Goal: Transaction & Acquisition: Purchase product/service

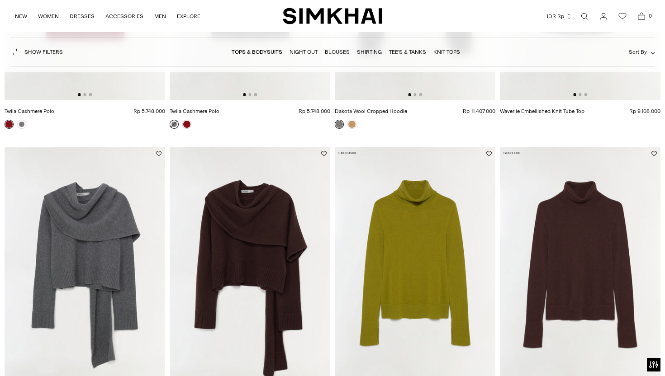
scroll to position [1139, 0]
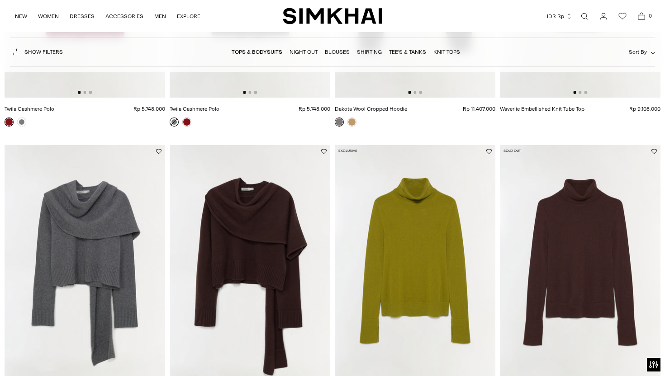
click at [307, 57] on nav "Tops & Bodysuits Night Out Blouses Shirting Tee's & Tanks Knit Tops" at bounding box center [346, 52] width 228 height 19
click at [304, 50] on link "Night Out" at bounding box center [304, 52] width 28 height 6
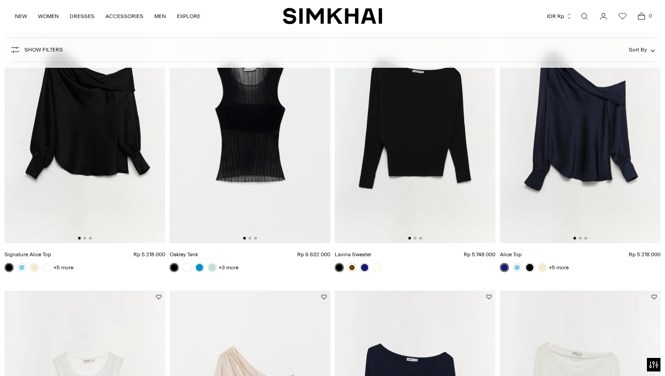
scroll to position [138, 0]
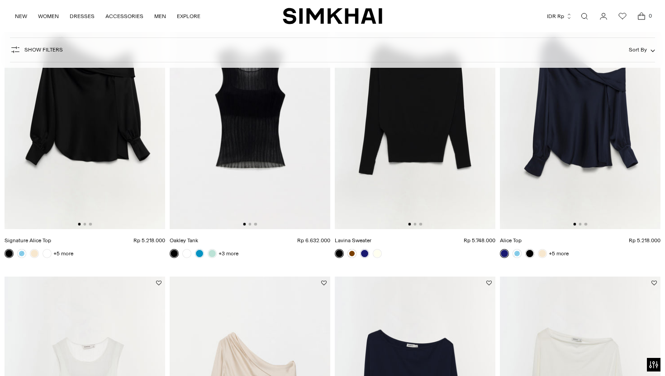
click at [247, 154] on img at bounding box center [250, 109] width 161 height 241
